Goal: Information Seeking & Learning: Learn about a topic

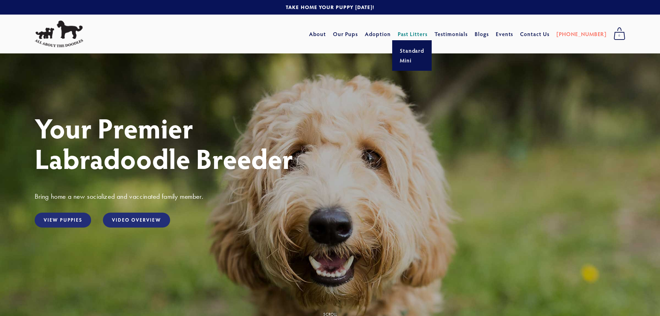
click at [425, 33] on link "Past Litters" at bounding box center [413, 33] width 30 height 7
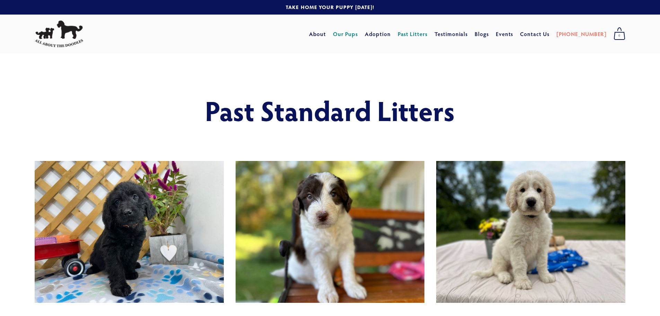
click at [358, 33] on link "Our Pups" at bounding box center [345, 34] width 25 height 12
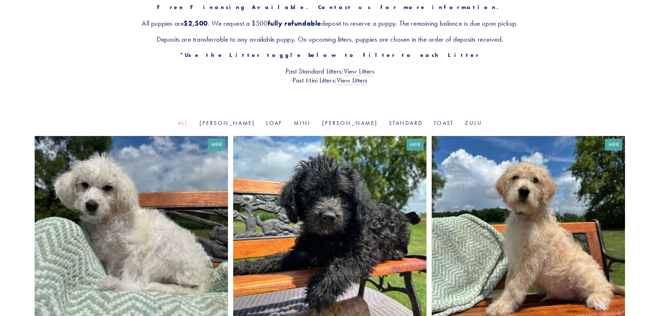
scroll to position [139, 0]
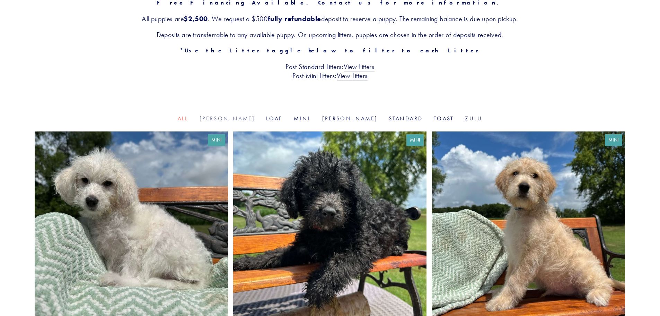
click at [245, 119] on link "[PERSON_NAME]" at bounding box center [228, 118] width 56 height 7
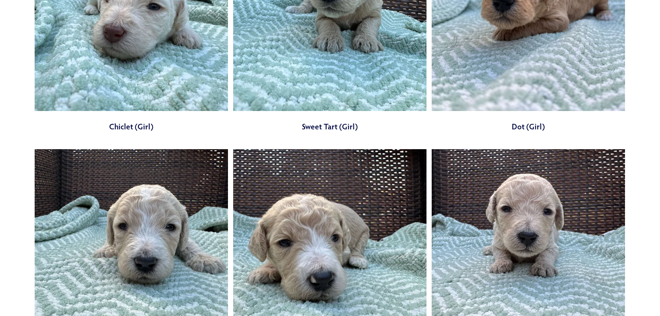
scroll to position [347, 0]
